Goal: Connect with others: Connect with others

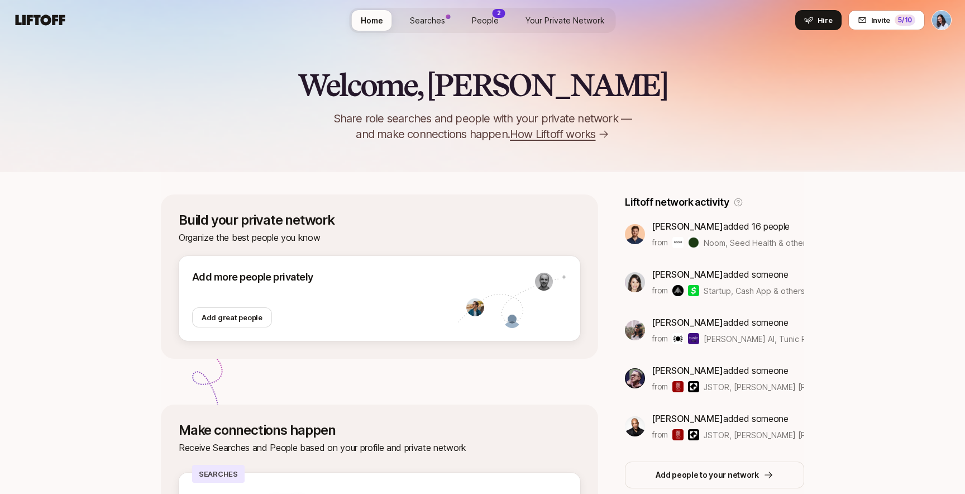
click at [944, 16] on html "Home Searches People 2 Your Private Network Hire Home Searches People 2 Your Pr…" at bounding box center [482, 247] width 965 height 494
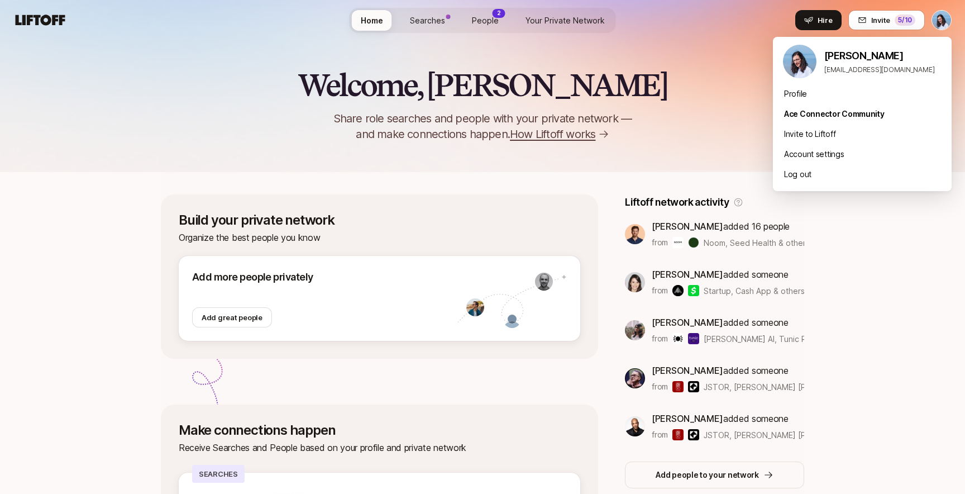
click at [830, 22] on html "Home Searches People 2 Your Private Network Hire Home Searches People 2 Your Pr…" at bounding box center [482, 247] width 965 height 494
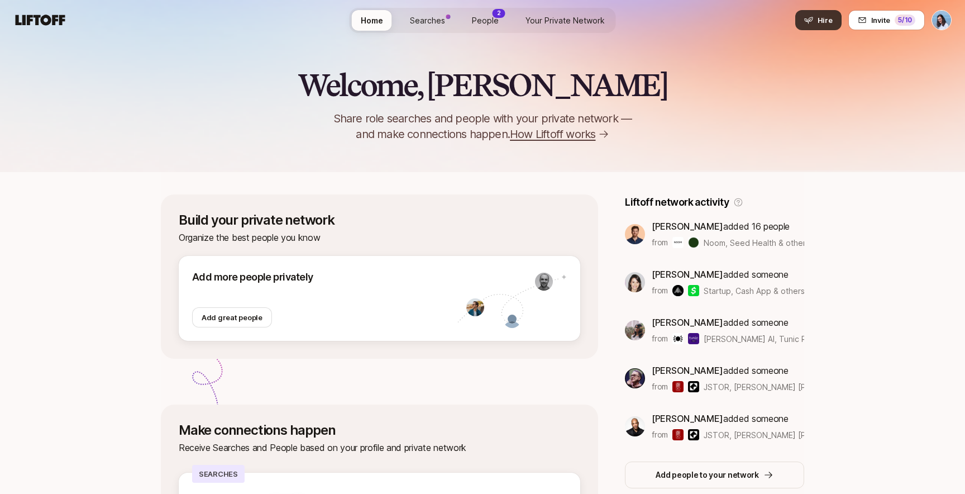
click at [823, 22] on span "Hire" at bounding box center [825, 20] width 15 height 11
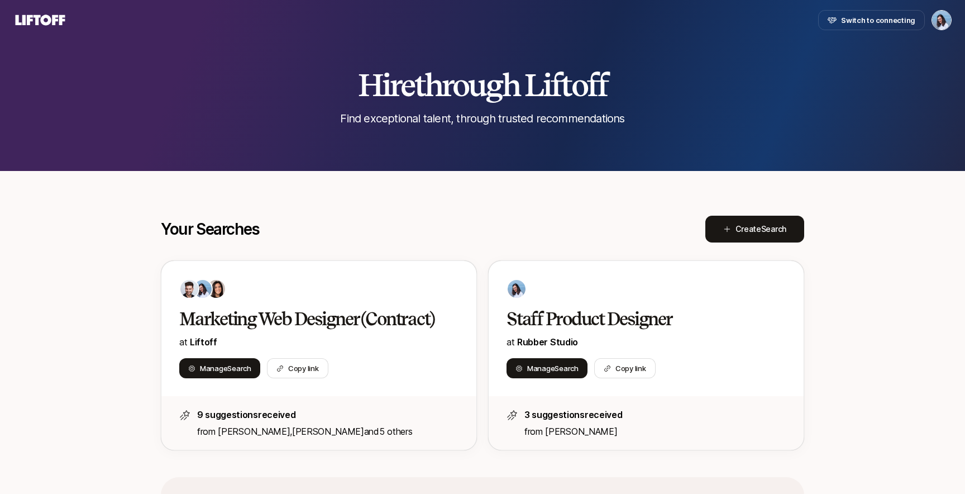
scroll to position [10, 0]
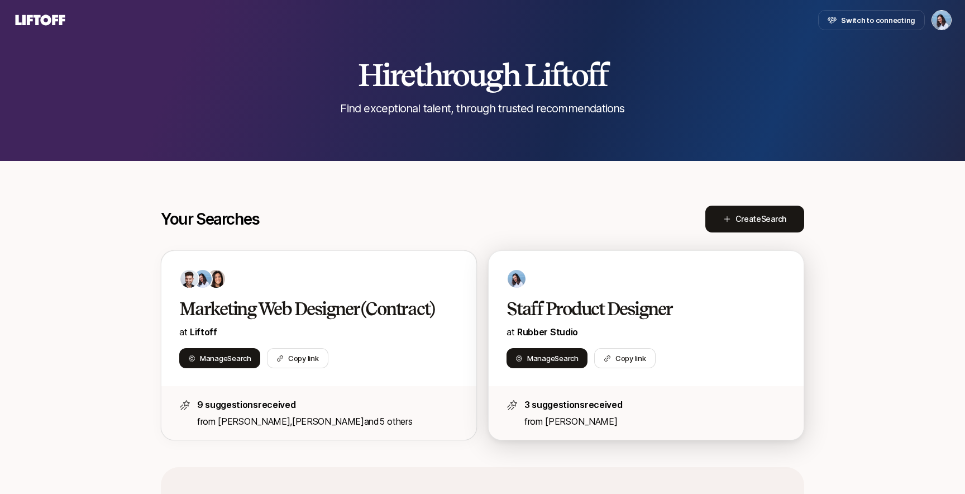
click at [580, 311] on h2 "Staff Product Designer" at bounding box center [635, 309] width 256 height 22
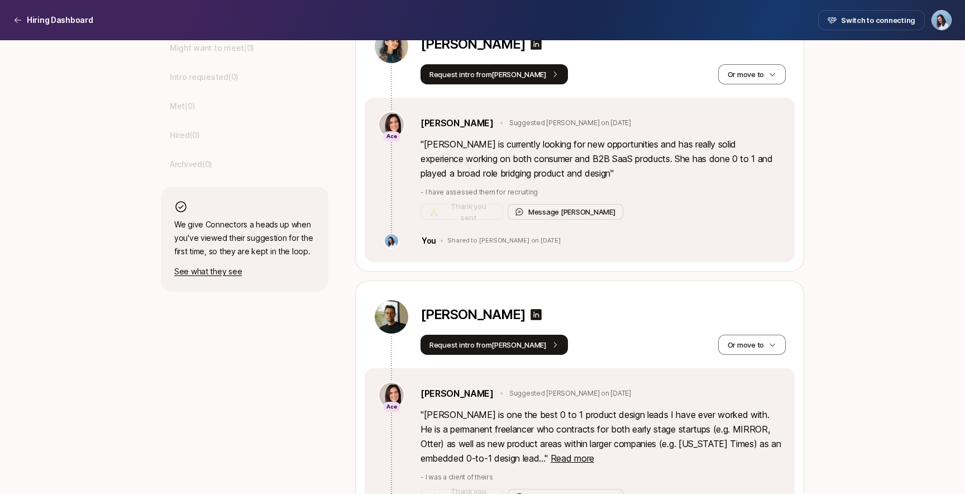
scroll to position [355, 0]
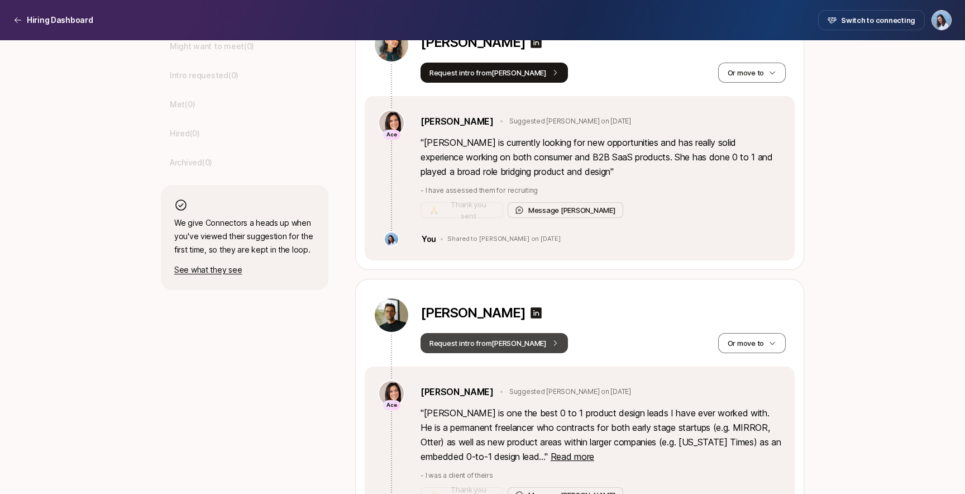
click at [551, 341] on icon at bounding box center [555, 343] width 8 height 8
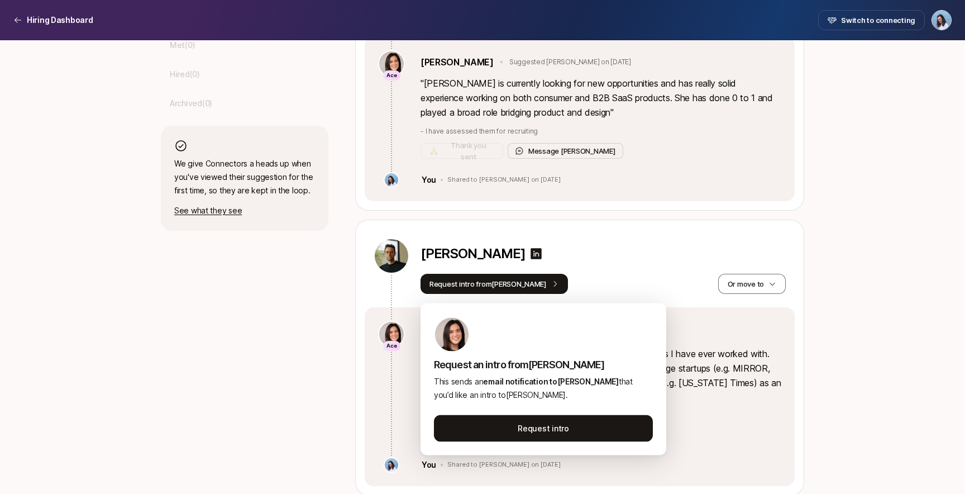
scroll to position [427, 0]
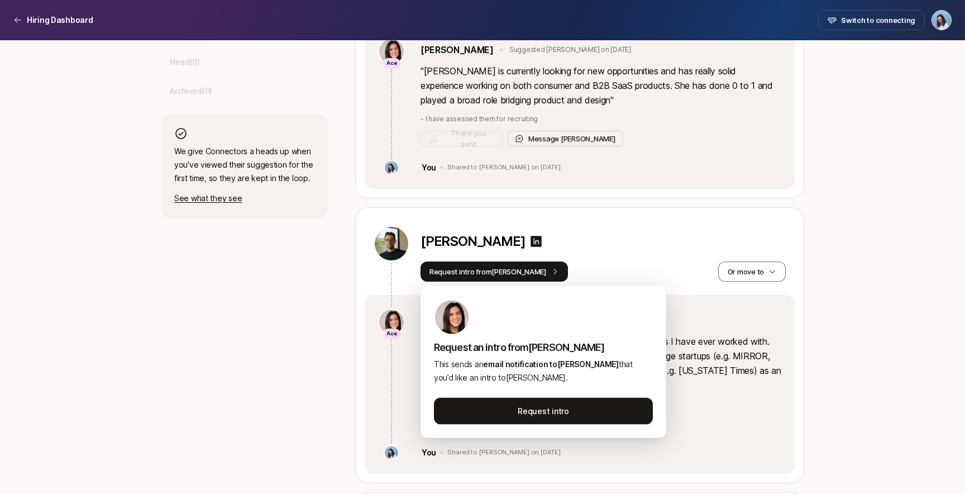
click at [612, 255] on div "[PERSON_NAME]" at bounding box center [603, 244] width 365 height 36
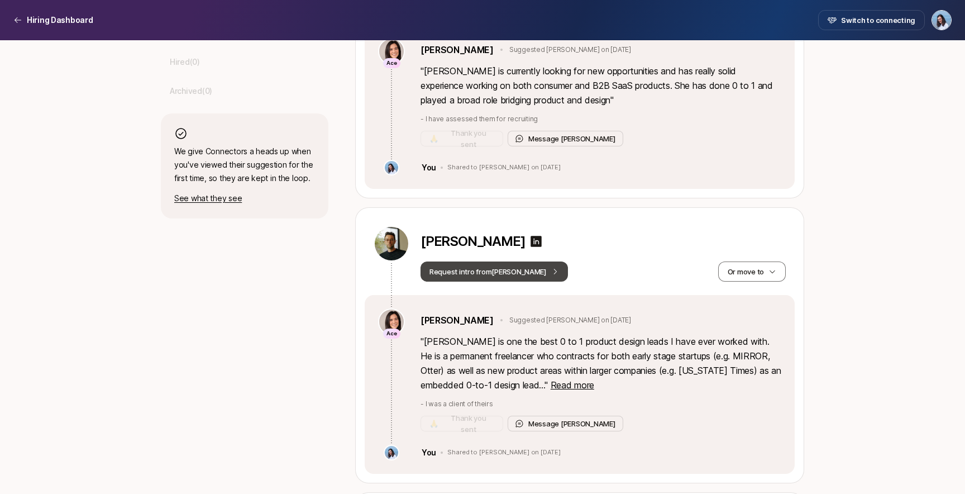
click at [528, 279] on button "Request intro from [PERSON_NAME]" at bounding box center [494, 271] width 147 height 20
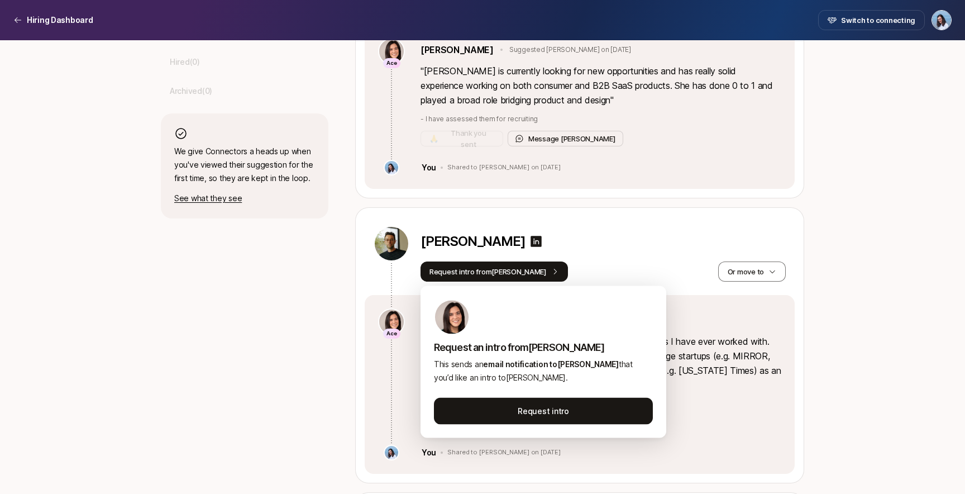
click at [592, 251] on div "[PERSON_NAME]" at bounding box center [603, 243] width 365 height 20
